Goal: Information Seeking & Learning: Learn about a topic

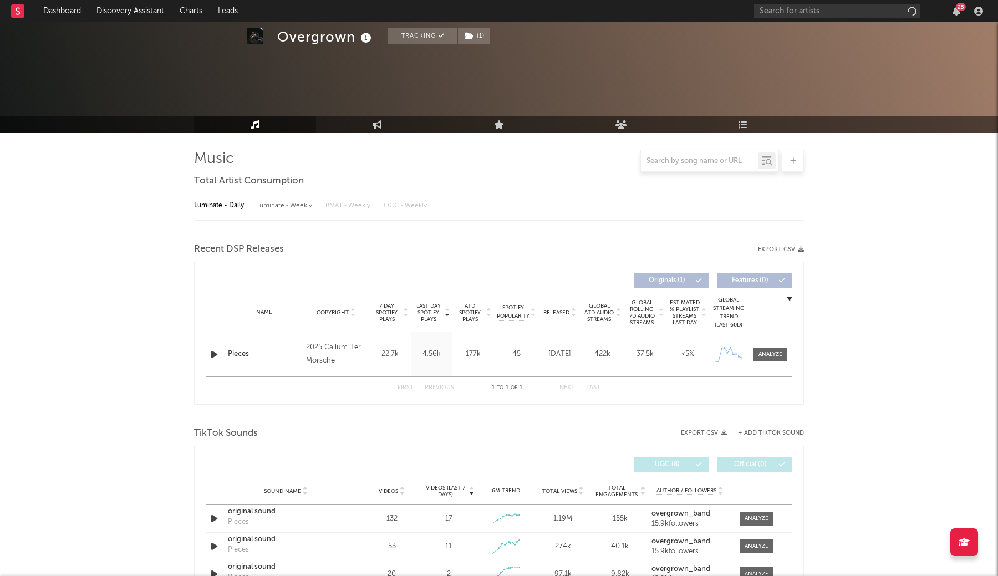
scroll to position [276, 0]
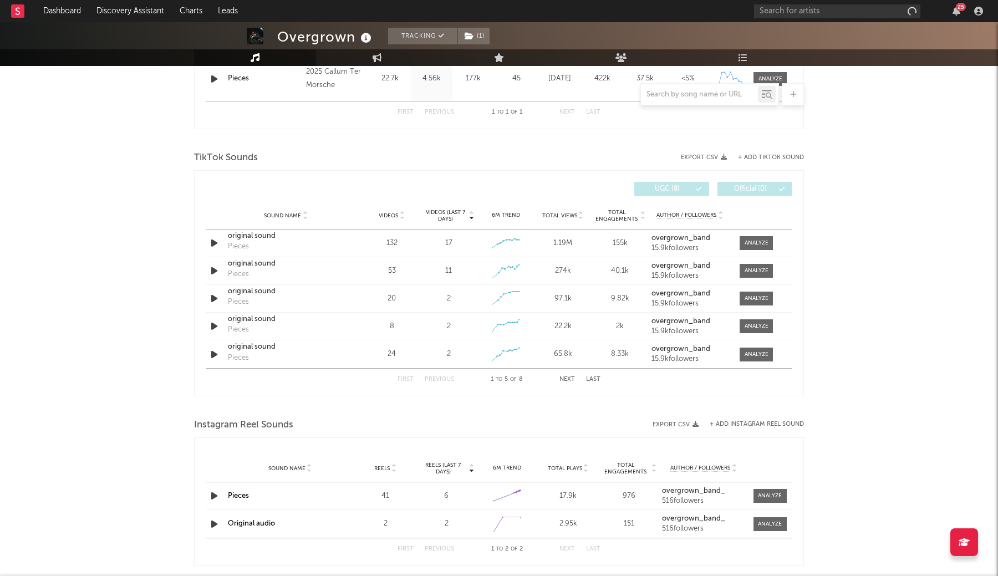
select select "1w"
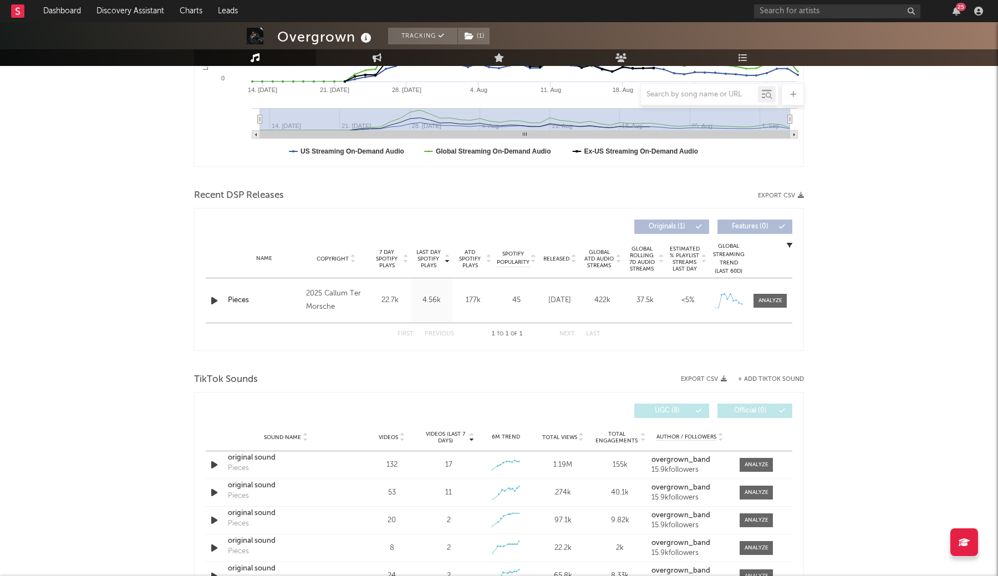
click at [770, 293] on div "Name Pieces Copyright 2025 Callum Ter Morsche Label Callum Ter Morsche Album Na…" at bounding box center [499, 300] width 587 height 44
click at [770, 307] on span at bounding box center [770, 301] width 33 height 14
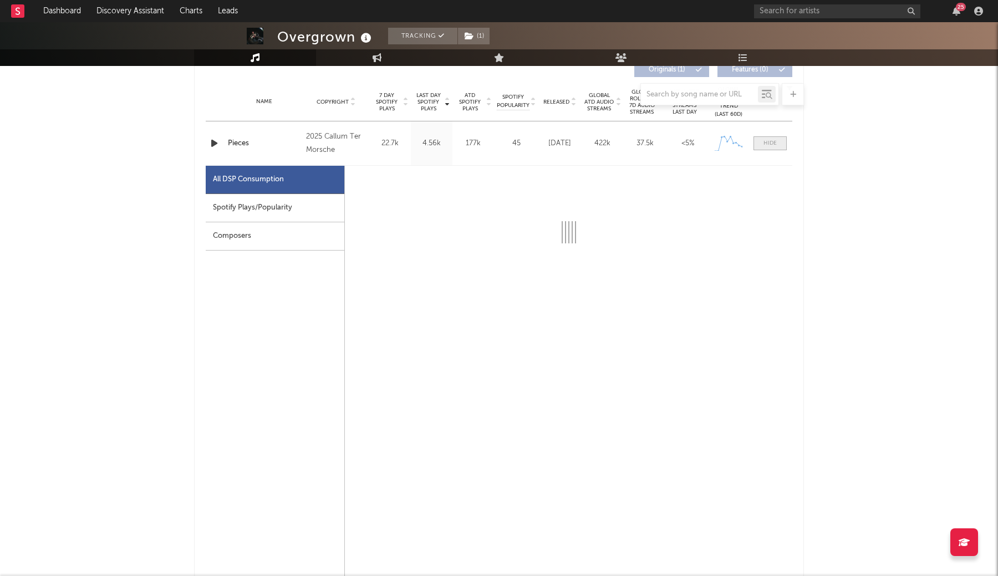
scroll to position [431, 0]
select select "1w"
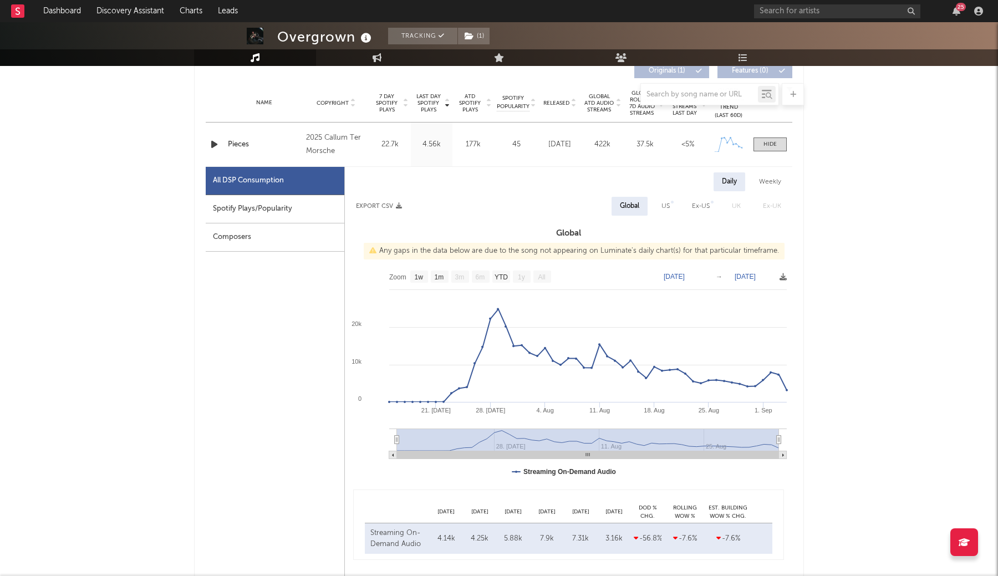
click at [673, 211] on div "US" at bounding box center [665, 206] width 25 height 19
select select "1w"
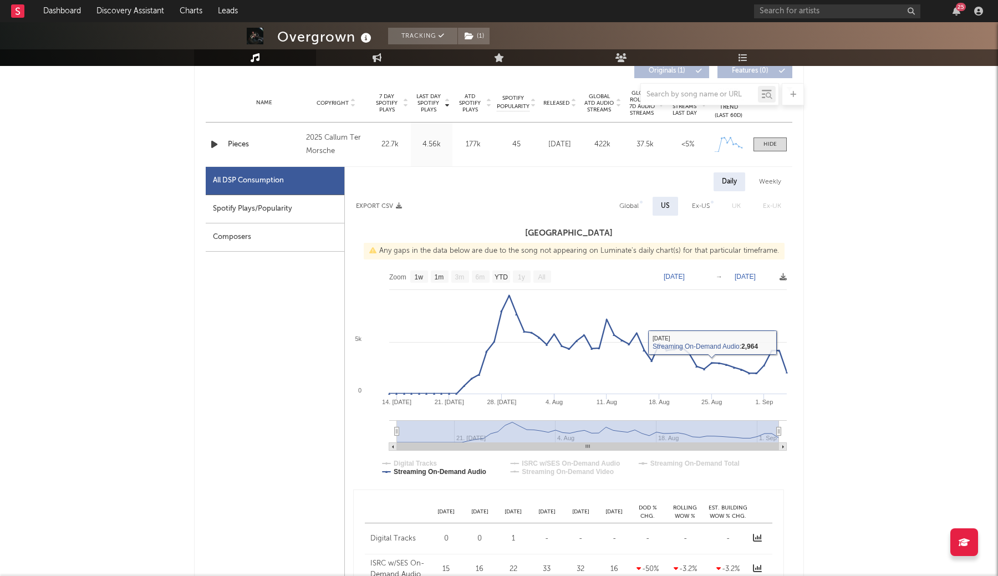
click at [644, 210] on div "Global" at bounding box center [629, 206] width 36 height 19
select select "1w"
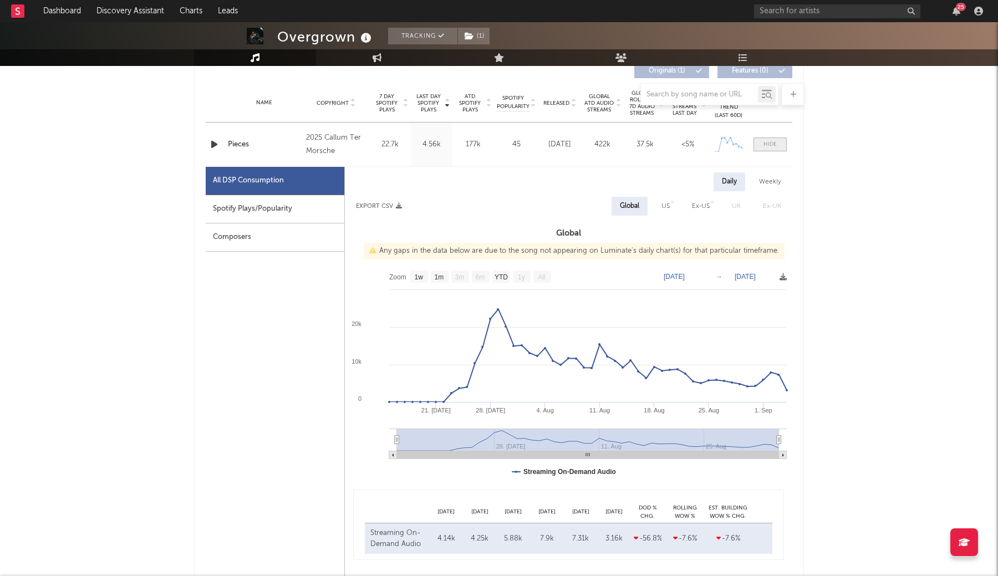
click at [769, 145] on div at bounding box center [770, 144] width 13 height 8
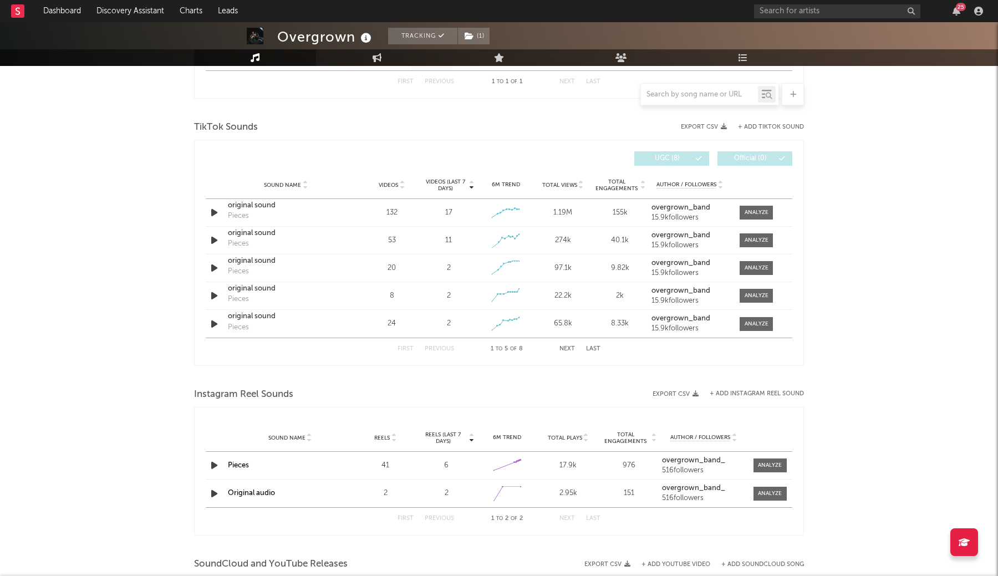
scroll to position [546, 0]
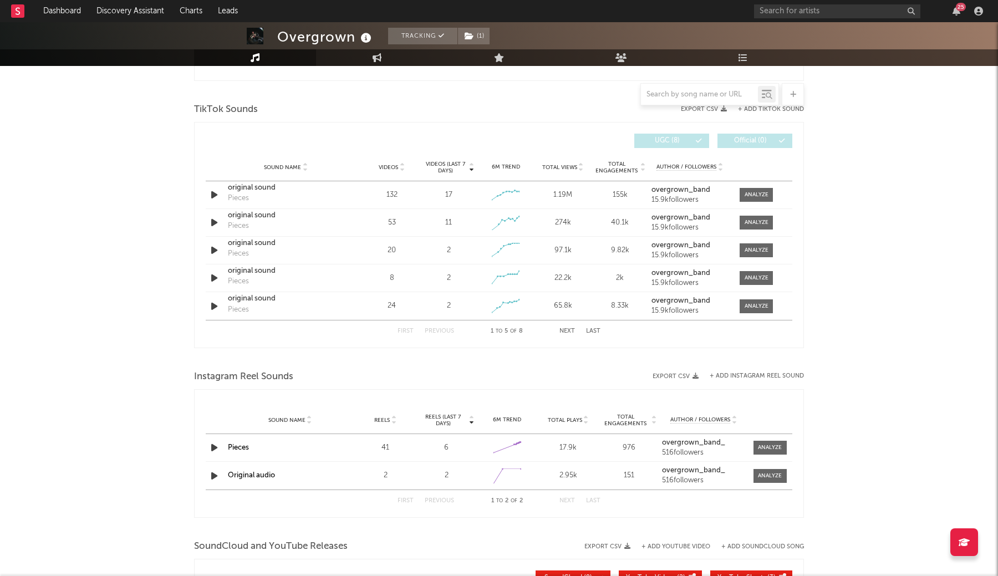
click at [560, 167] on span "Total Views" at bounding box center [559, 167] width 35 height 7
click at [761, 225] on div at bounding box center [757, 222] width 24 height 8
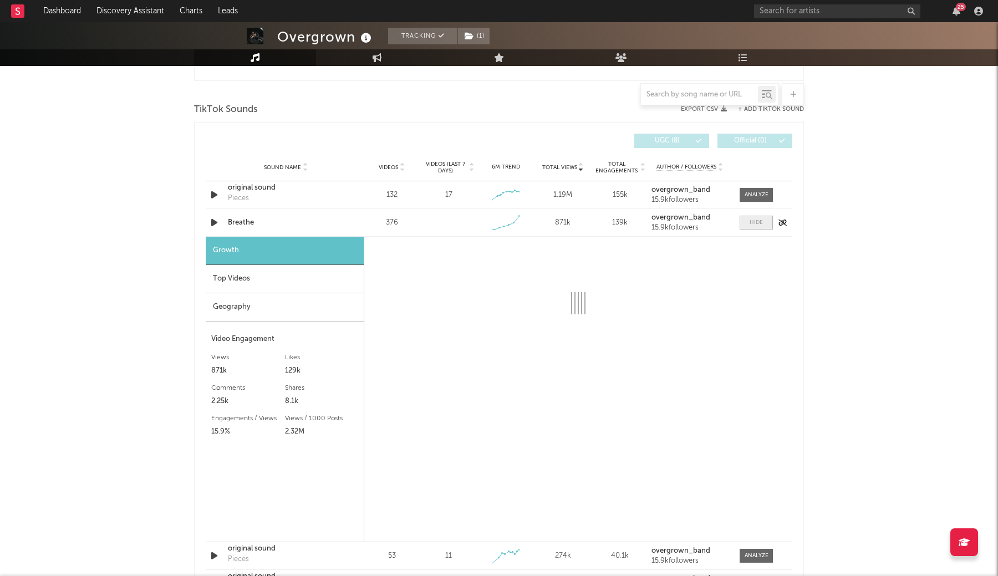
scroll to position [623, 0]
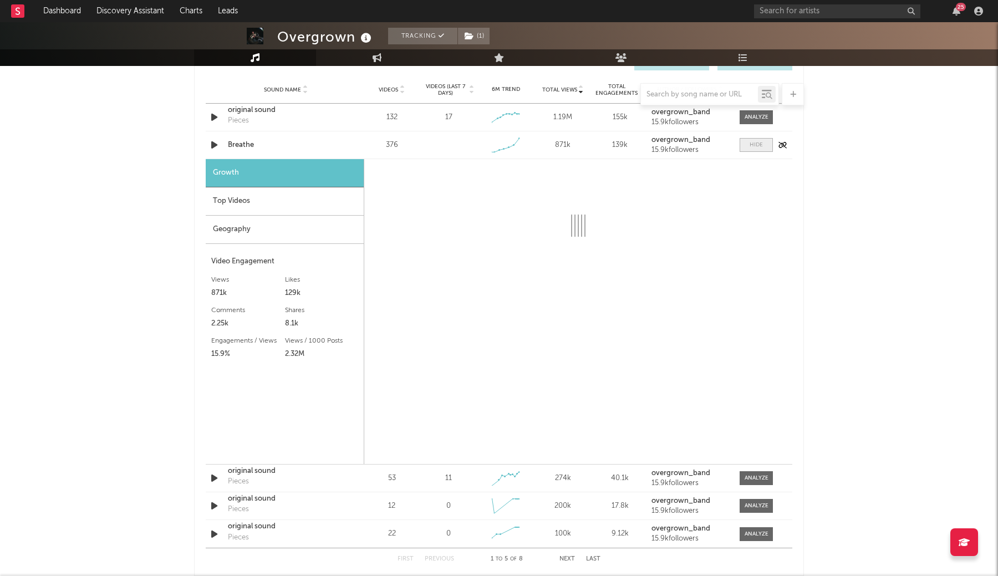
select select "1w"
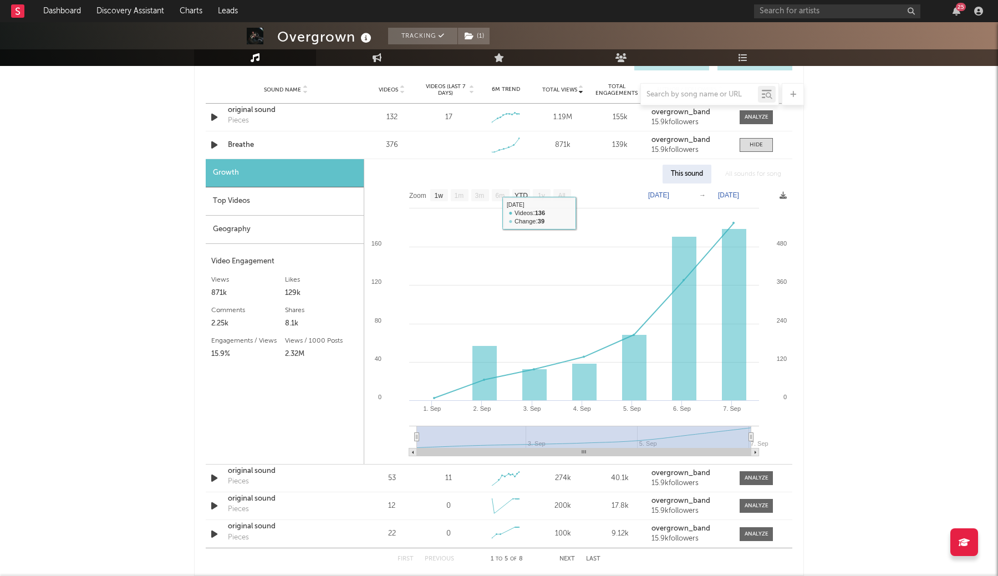
click at [245, 201] on div "Top Videos" at bounding box center [285, 201] width 158 height 28
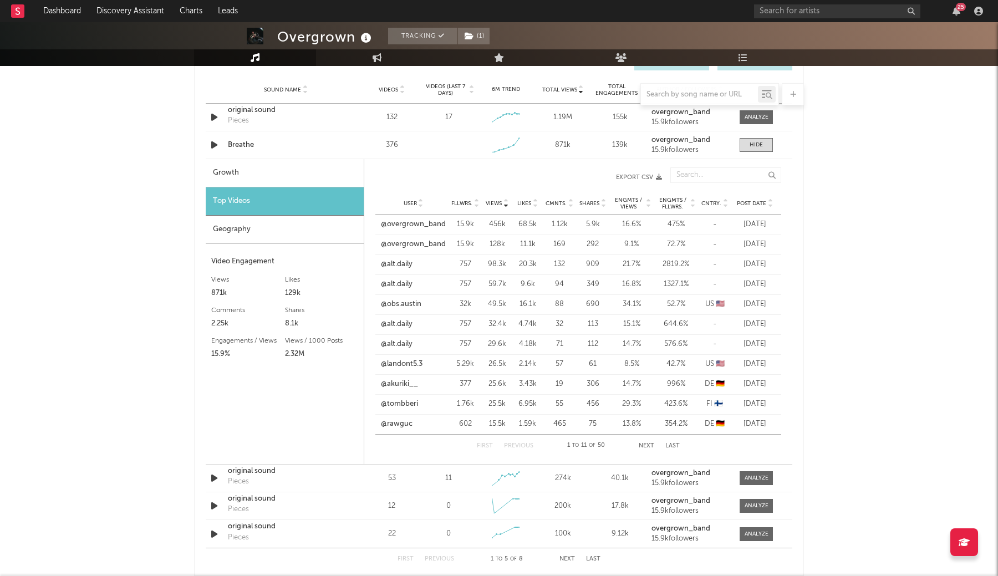
click at [258, 223] on div "Geography" at bounding box center [285, 230] width 158 height 28
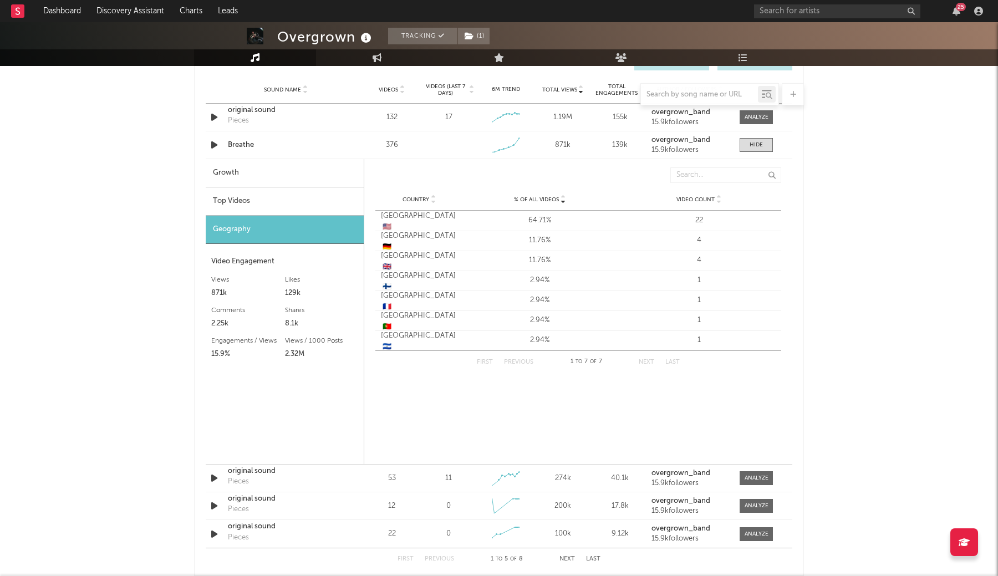
click at [305, 204] on div "Top Videos" at bounding box center [285, 201] width 158 height 28
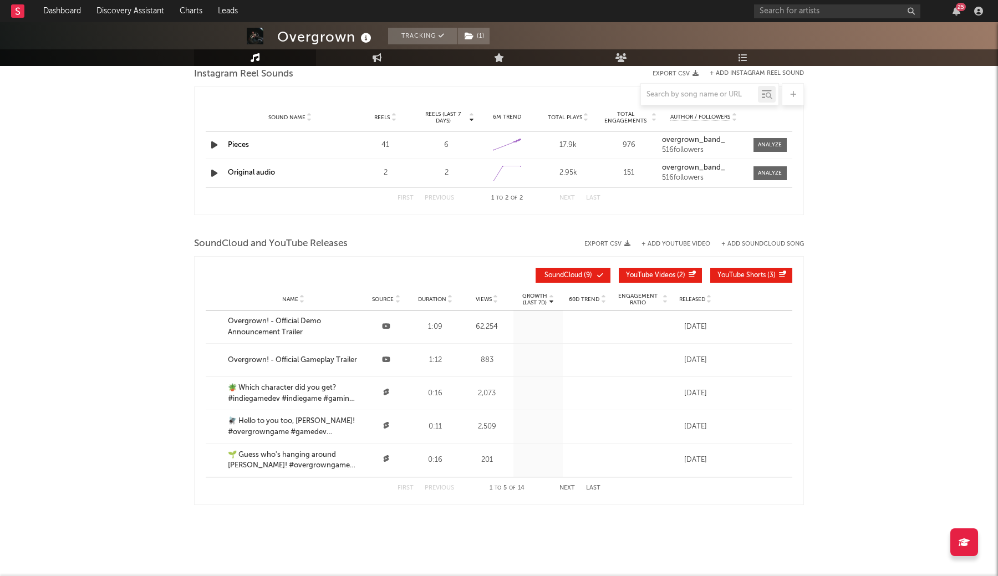
scroll to position [1153, 0]
